Goal: Task Accomplishment & Management: Use online tool/utility

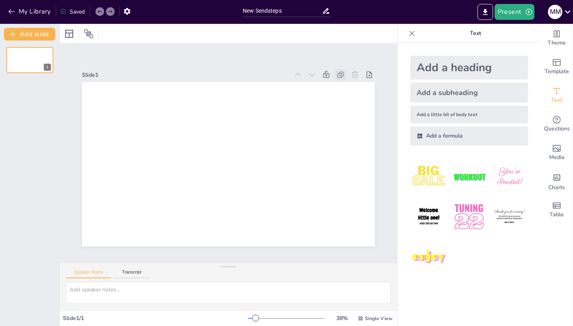
click at [340, 74] on icon at bounding box center [341, 75] width 8 height 8
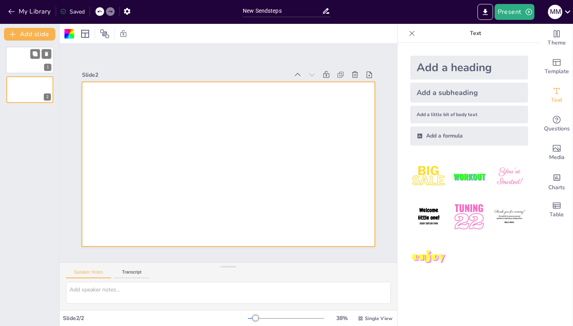
click at [17, 61] on div at bounding box center [30, 60] width 48 height 27
click at [167, 112] on div at bounding box center [228, 164] width 293 height 165
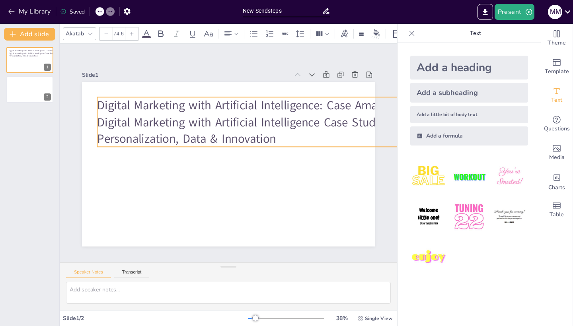
type input "74"
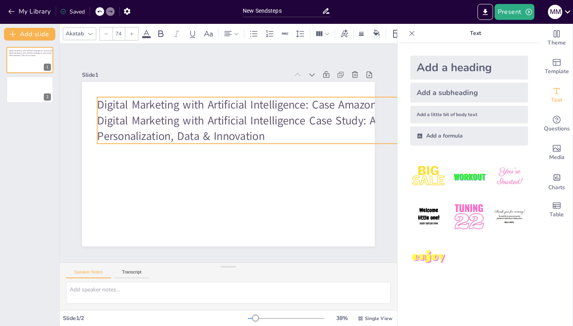
drag, startPoint x: 228, startPoint y: 115, endPoint x: 133, endPoint y: 146, distance: 99.8
click at [133, 146] on div "Digital Marketing with Artificial Intelligence: Case Amazon Slide 1 – Cover Tit…" at bounding box center [228, 164] width 293 height 165
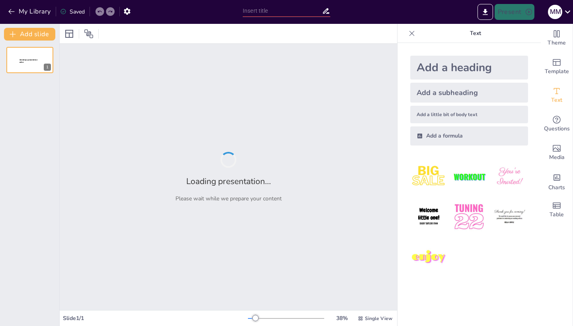
type input "Evaluating the Impact of AI on Business Performance: A Case Study of Amazon"
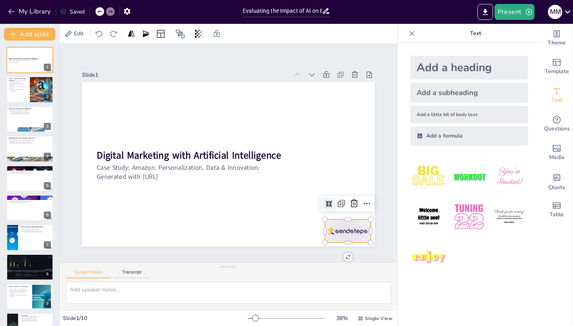
click at [331, 253] on div at bounding box center [305, 272] width 51 height 39
click at [354, 222] on div at bounding box center [326, 238] width 56 height 32
click at [337, 235] on icon at bounding box center [332, 240] width 9 height 10
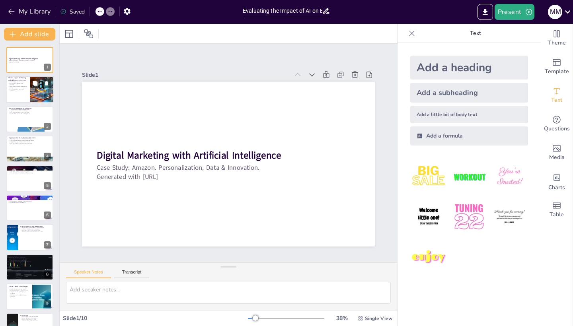
click at [25, 95] on div at bounding box center [30, 89] width 48 height 27
type textarea "Digital marketing with AI significantly enhances customer engagement by providi…"
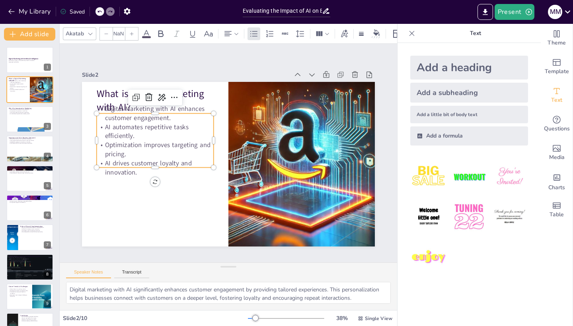
type input "32"
click at [132, 105] on div "What is Digital Marketing with AI? Digital Marketing with AI enhances customer …" at bounding box center [222, 163] width 334 height 306
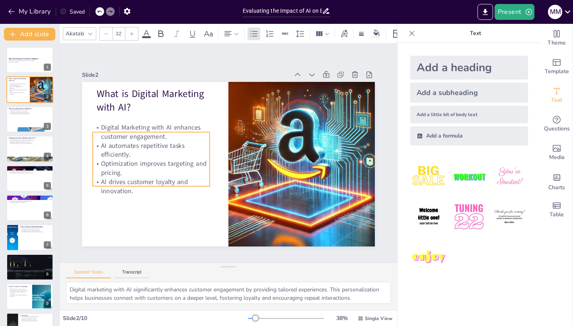
drag, startPoint x: 196, startPoint y: 143, endPoint x: 192, endPoint y: 162, distance: 19.1
click at [192, 156] on p "Optimization improves targeting and pricing." at bounding box center [165, 105] width 92 height 99
click at [201, 65] on div "Slide 1 Digital Marketing with Artificial Intelligence Case Study: Amazon. Pers…" at bounding box center [228, 153] width 293 height 187
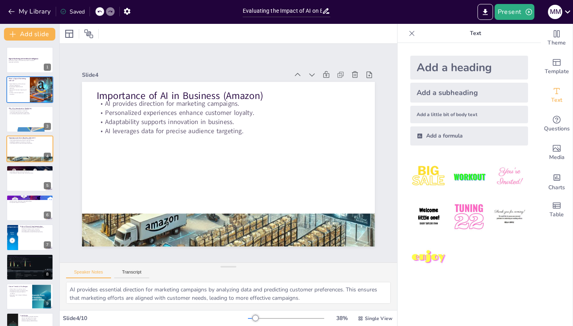
type textarea "A strong vision in AI allows businesses to anticipate market trends effectively…"
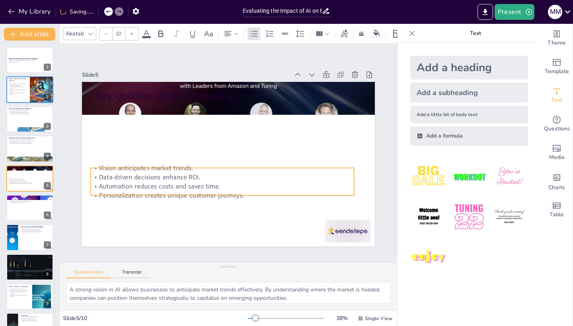
drag, startPoint x: 174, startPoint y: 128, endPoint x: 168, endPoint y: 192, distance: 64.7
click at [168, 192] on p "Personalization creates unique customer journeys." at bounding box center [217, 194] width 263 height 37
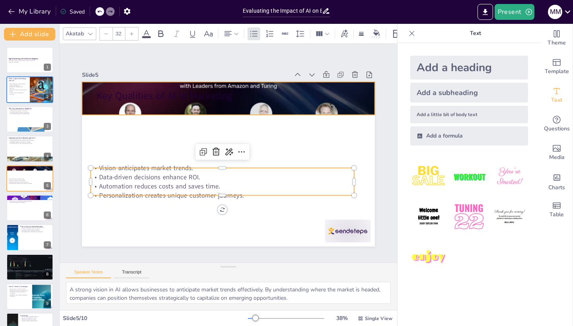
click at [167, 108] on div at bounding box center [245, 101] width 330 height 249
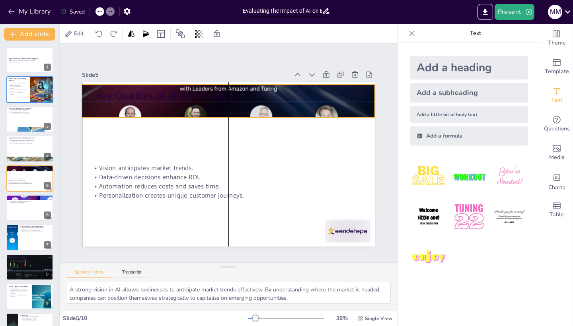
click at [226, 115] on div at bounding box center [245, 103] width 330 height 249
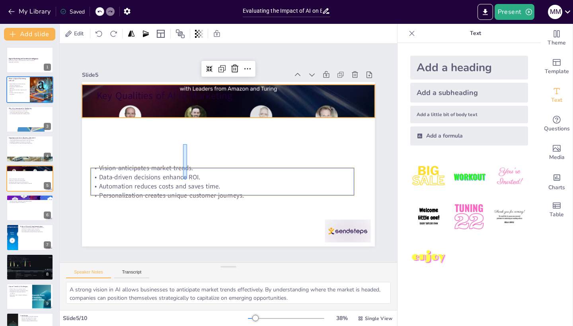
drag, startPoint x: 183, startPoint y: 144, endPoint x: 187, endPoint y: 175, distance: 31.3
click at [187, 98] on div "Key Qualities of AI in Marketing Vision anticipates market trends. Data-driven …" at bounding box center [235, 82] width 291 height 31
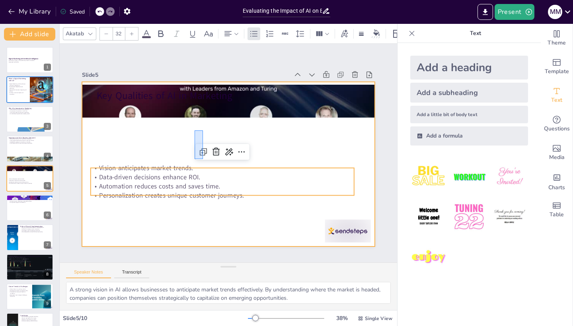
drag, startPoint x: 203, startPoint y: 130, endPoint x: 195, endPoint y: 159, distance: 29.8
click at [195, 159] on div at bounding box center [227, 164] width 308 height 194
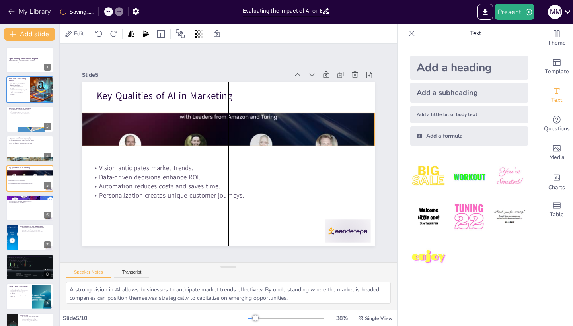
drag, startPoint x: 153, startPoint y: 106, endPoint x: 154, endPoint y: 134, distance: 28.3
click at [154, 134] on div at bounding box center [242, 134] width 335 height 307
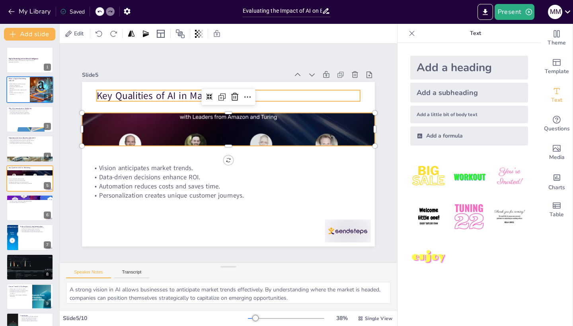
click at [300, 93] on p "Key Qualities of AI in Marketing" at bounding box center [246, 98] width 255 height 94
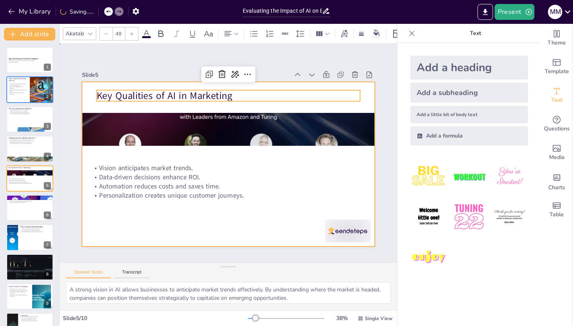
click at [304, 225] on div at bounding box center [227, 164] width 308 height 194
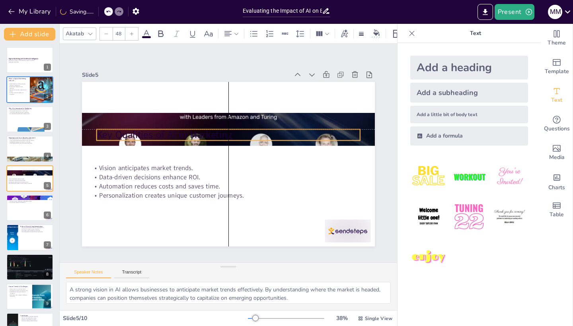
drag, startPoint x: 147, startPoint y: 97, endPoint x: 150, endPoint y: 137, distance: 39.9
click at [160, 137] on p "Key Qualities of AI in Marketing" at bounding box center [243, 142] width 166 height 221
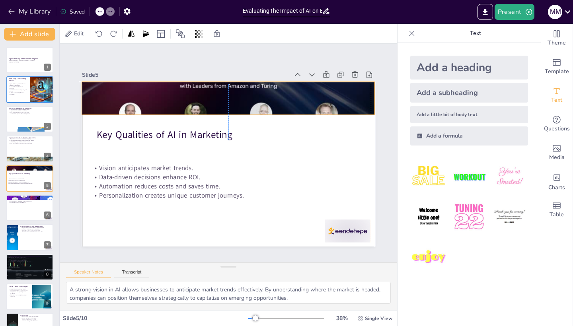
drag, startPoint x: 293, startPoint y: 118, endPoint x: 290, endPoint y: 90, distance: 28.8
click at [290, 90] on div at bounding box center [239, 100] width 321 height 224
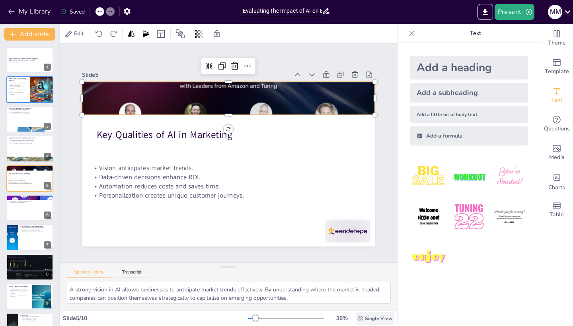
click at [370, 317] on span "Single View" at bounding box center [378, 318] width 27 height 6
click at [513, 8] on button "Present" at bounding box center [514, 12] width 40 height 16
click at [519, 29] on li "Preview presentation" at bounding box center [526, 29] width 62 height 13
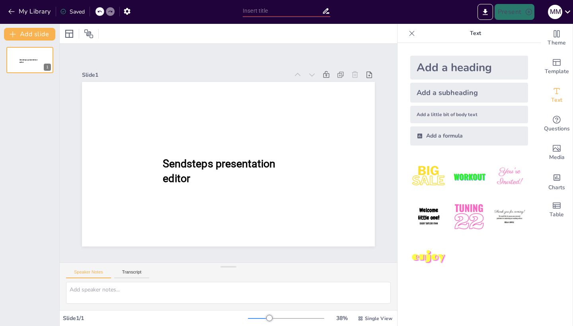
type input "Evaluating the Impact of AI on Business Performance: A Case Study of Amazon"
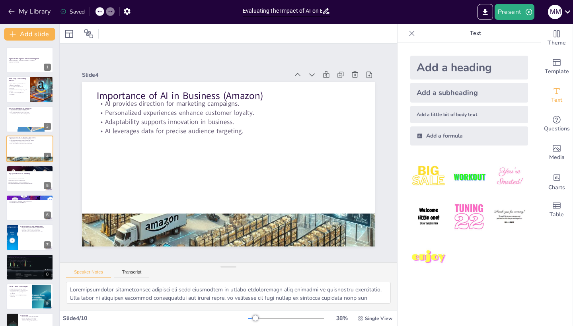
type textarea "Digital marketing with AI significantly enhances customer engagement by providi…"
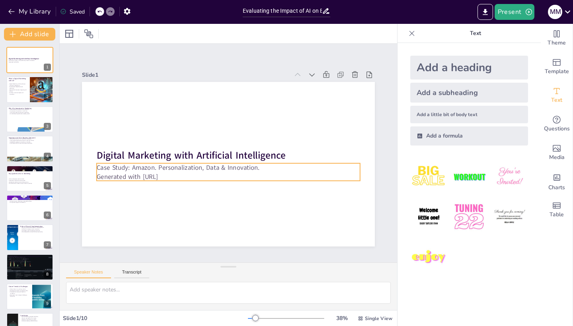
click at [175, 177] on p "Generated with [URL]" at bounding box center [228, 176] width 263 height 9
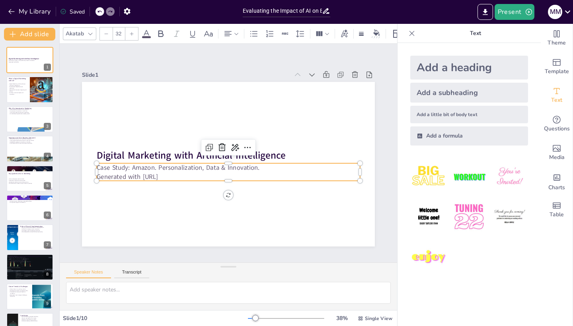
click at [175, 177] on p "Generated with [URL]" at bounding box center [228, 176] width 263 height 9
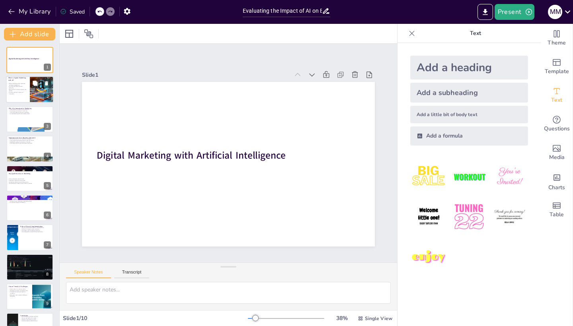
click at [34, 94] on div at bounding box center [41, 89] width 47 height 27
type textarea "Digital marketing with AI significantly enhances customer engagement by providi…"
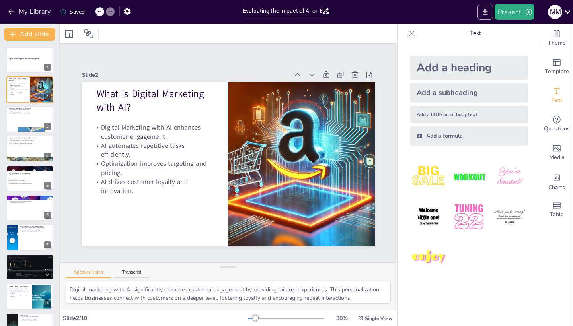
click at [487, 14] on icon "Export to PowerPoint" at bounding box center [485, 12] width 5 height 6
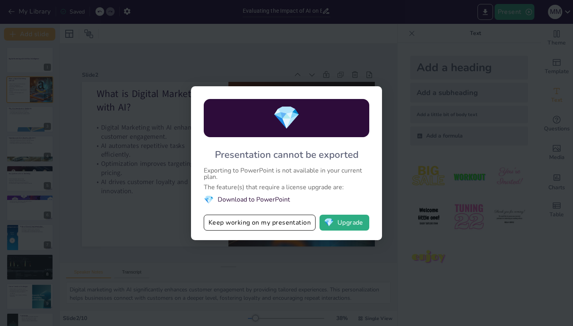
click at [325, 27] on div "💎 Presentation cannot be exported Exporting to PowerPoint is not available in y…" at bounding box center [286, 163] width 573 height 326
